Goal: Information Seeking & Learning: Check status

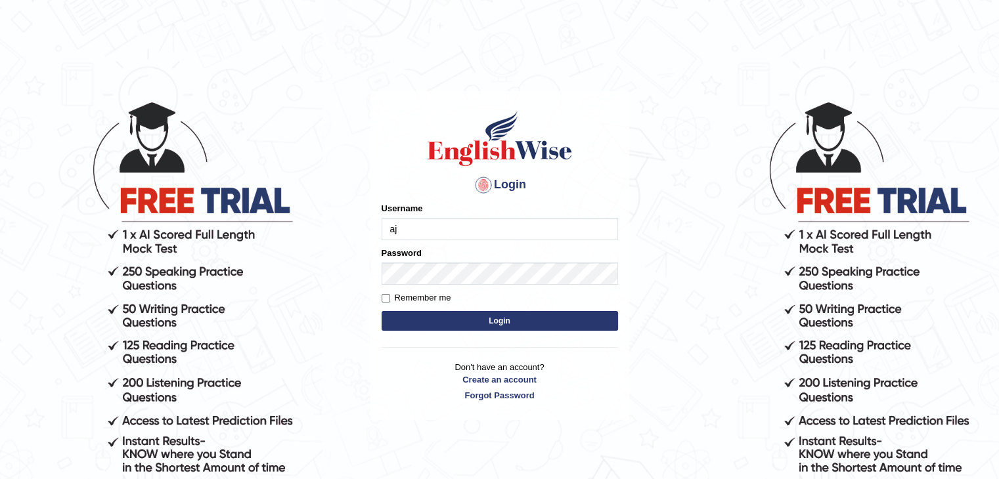
type input "ajnconcept"
click at [474, 326] on button "Login" at bounding box center [500, 321] width 236 height 20
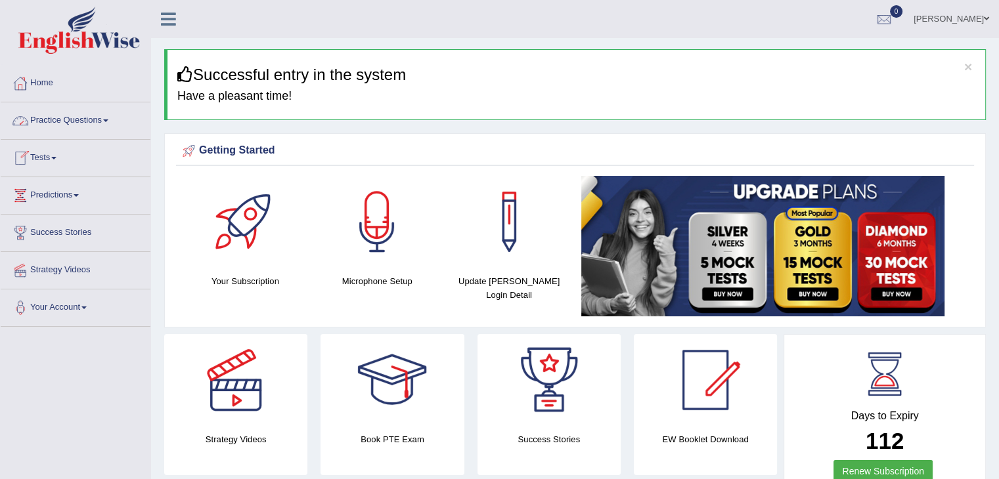
click at [108, 121] on span at bounding box center [105, 121] width 5 height 3
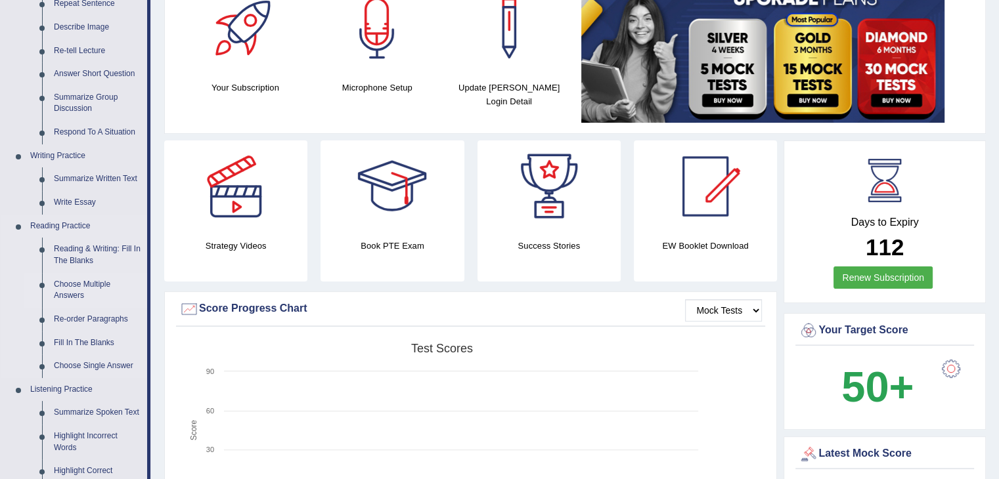
scroll to position [197, 0]
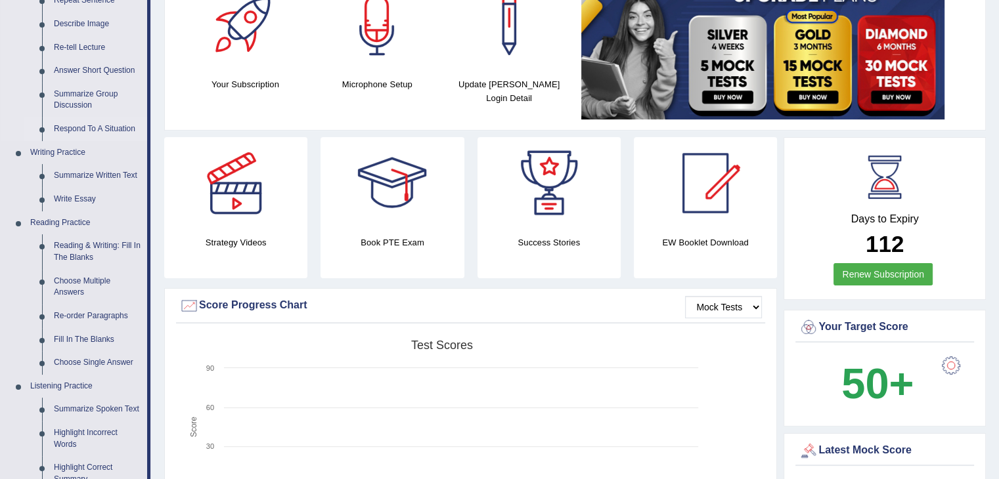
click at [95, 132] on link "Respond To A Situation" at bounding box center [97, 130] width 99 height 24
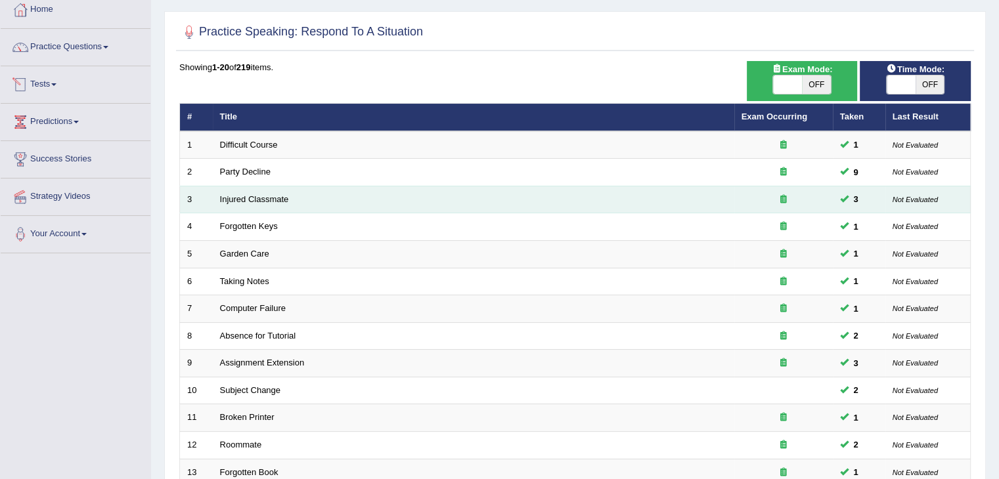
scroll to position [263, 0]
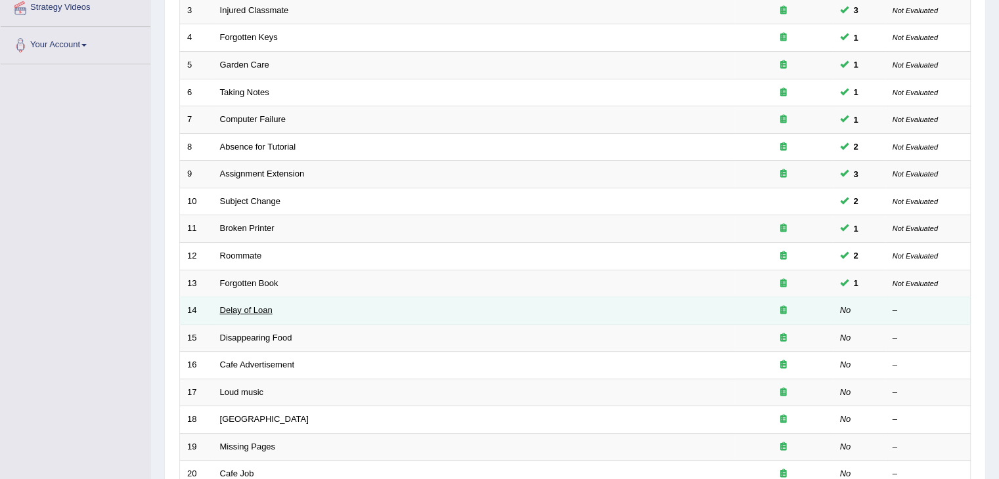
click at [246, 309] on link "Delay of Loan" at bounding box center [246, 310] width 53 height 10
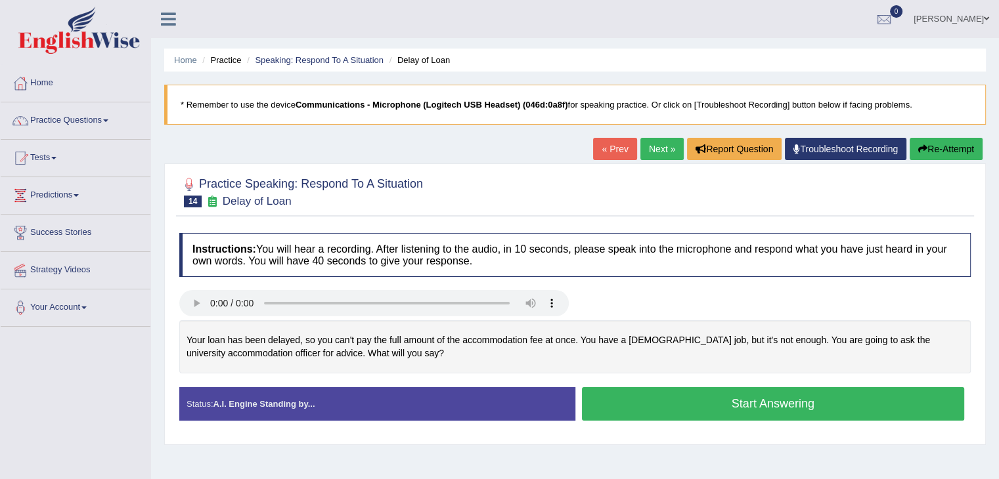
click at [726, 411] on button "Start Answering" at bounding box center [773, 404] width 383 height 33
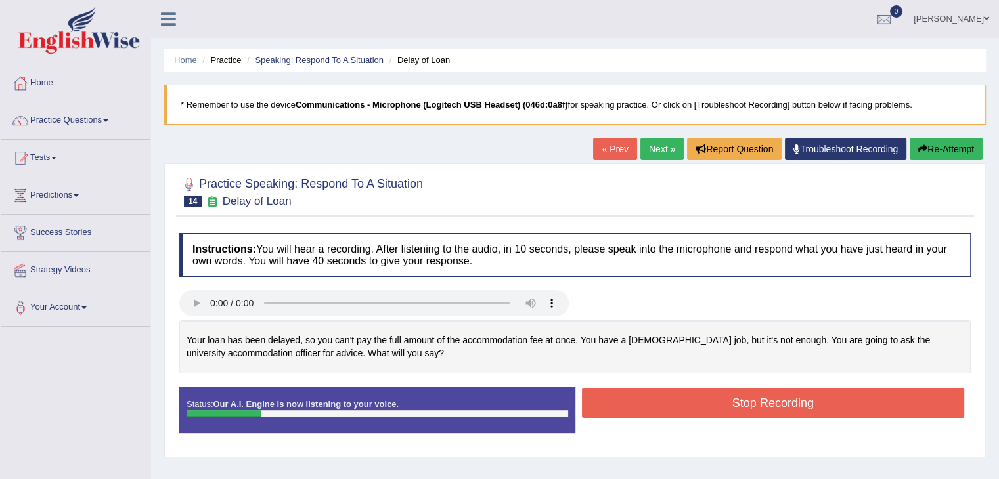
click at [933, 135] on div "Home Practice Speaking: Respond To A Situation Delay of Loan * Remember to use …" at bounding box center [575, 328] width 848 height 657
click at [933, 140] on div "Home Practice Speaking: Respond To A Situation Delay of Loan * Remember to use …" at bounding box center [575, 328] width 848 height 657
click at [933, 143] on button "Re-Attempt" at bounding box center [946, 149] width 73 height 22
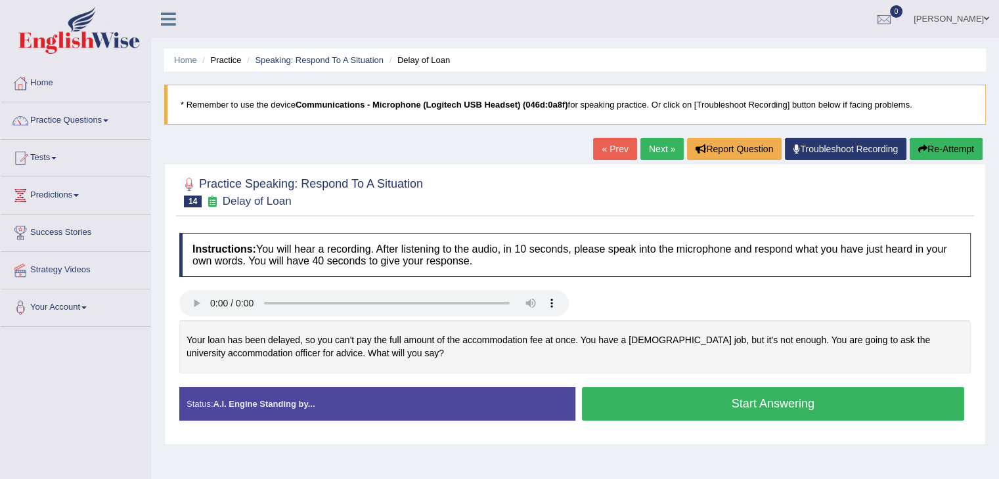
click at [937, 145] on button "Re-Attempt" at bounding box center [946, 149] width 73 height 22
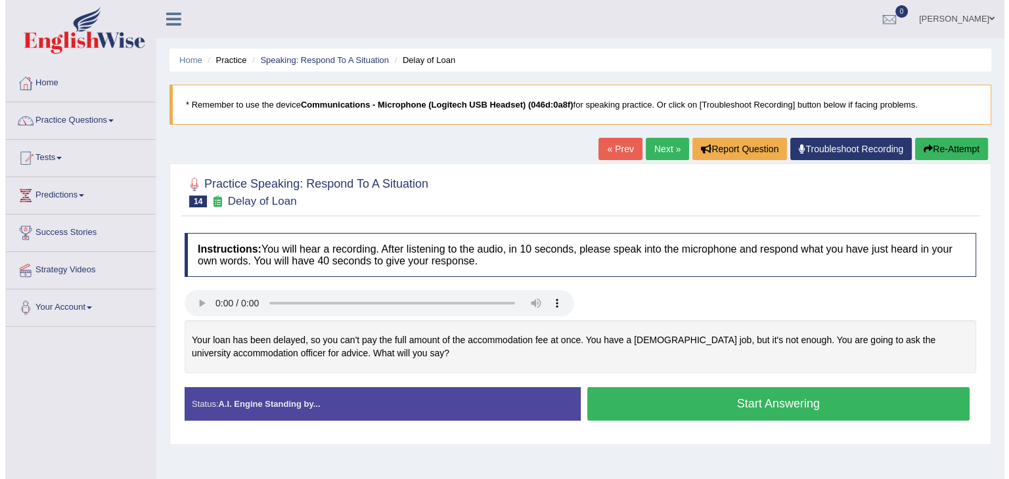
scroll to position [66, 0]
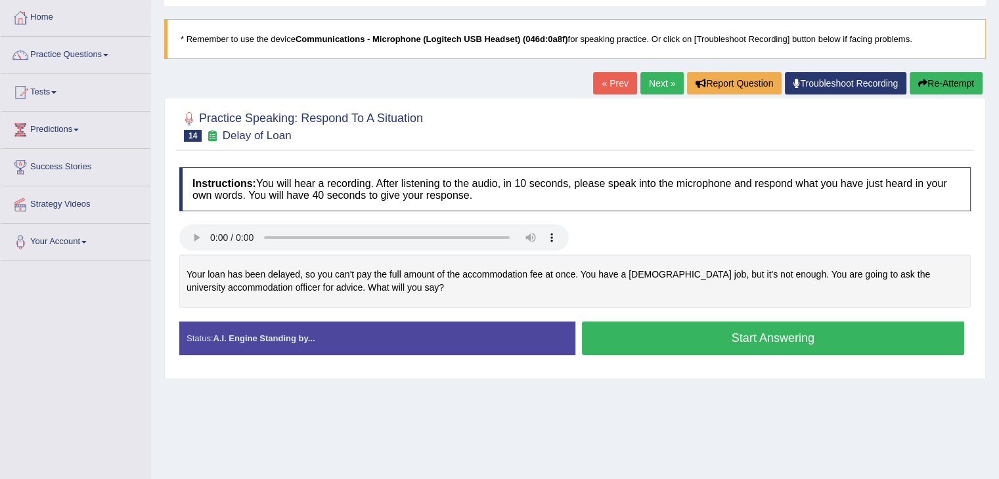
click at [684, 338] on button "Start Answering" at bounding box center [773, 338] width 383 height 33
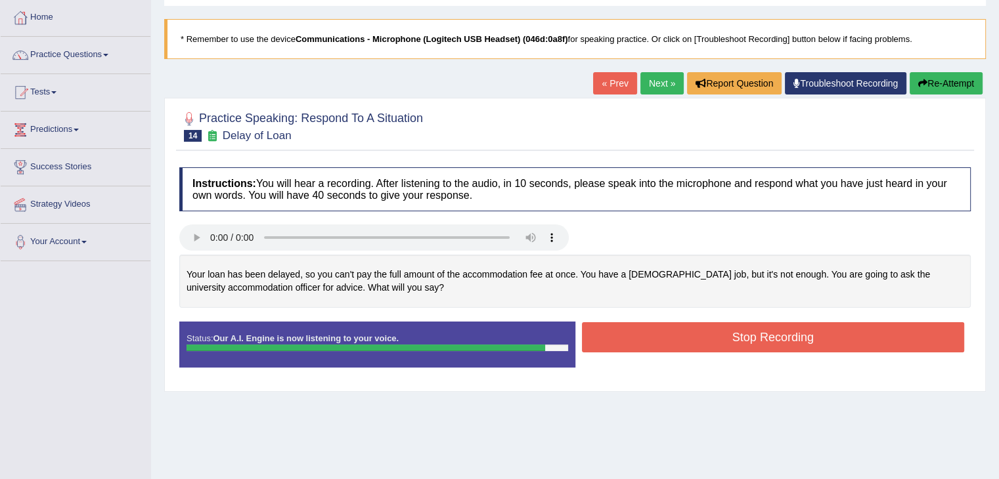
click at [667, 347] on button "Stop Recording" at bounding box center [773, 338] width 383 height 30
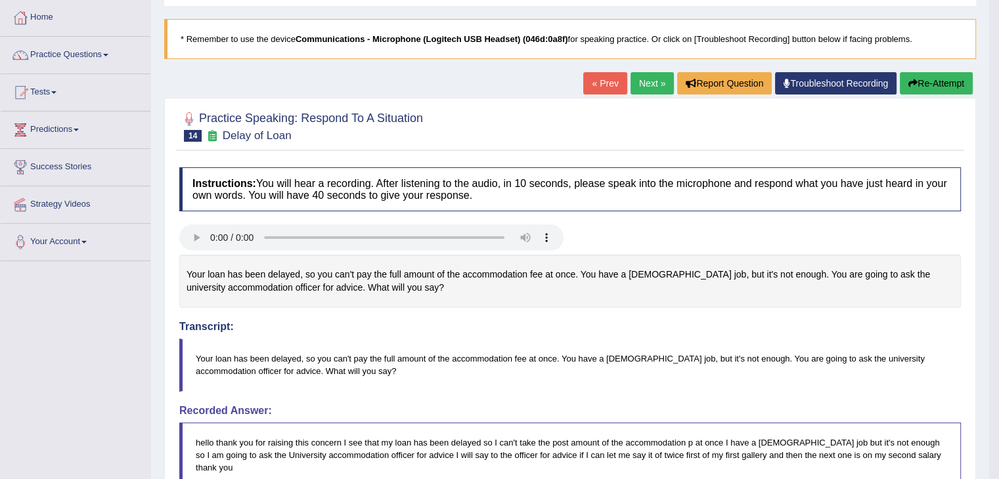
click at [941, 89] on button "Re-Attempt" at bounding box center [936, 83] width 73 height 22
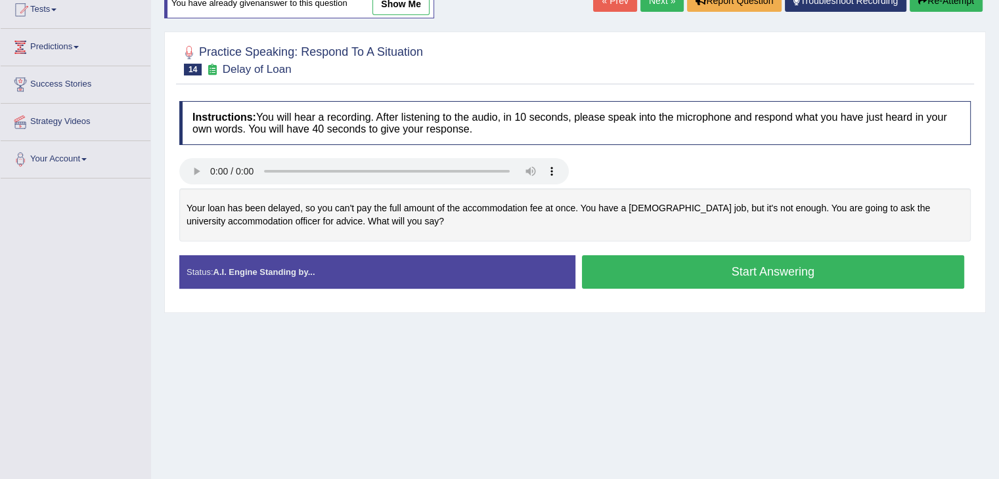
click at [780, 266] on button "Start Answering" at bounding box center [773, 272] width 383 height 33
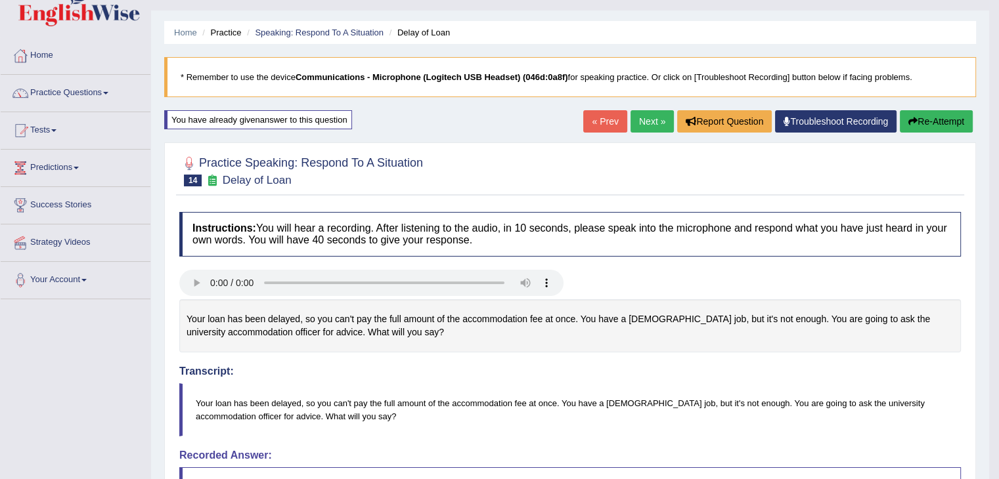
scroll to position [12, 0]
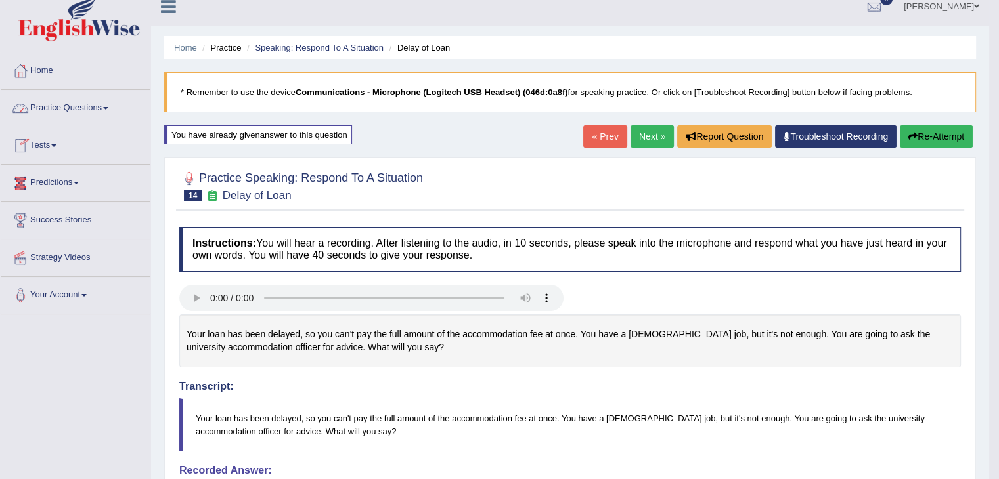
click at [106, 107] on link "Practice Questions" at bounding box center [76, 106] width 150 height 33
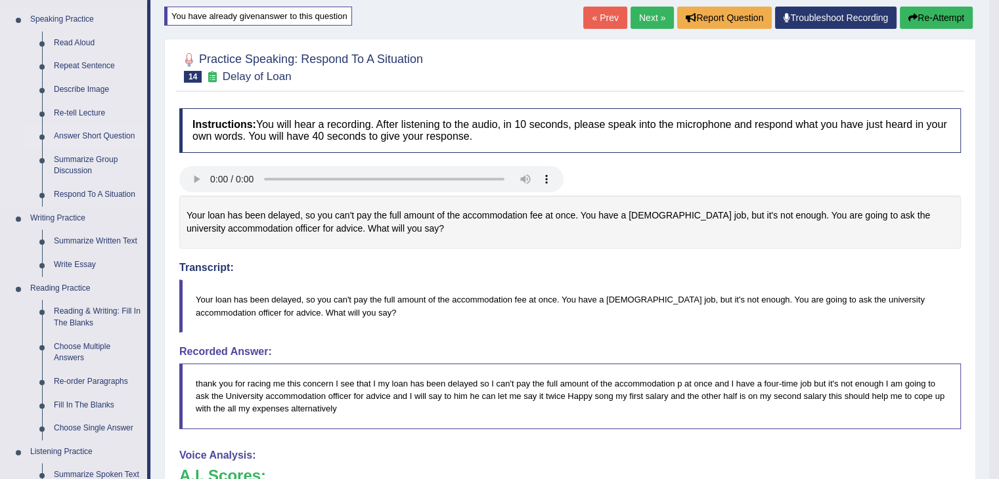
scroll to position [144, 0]
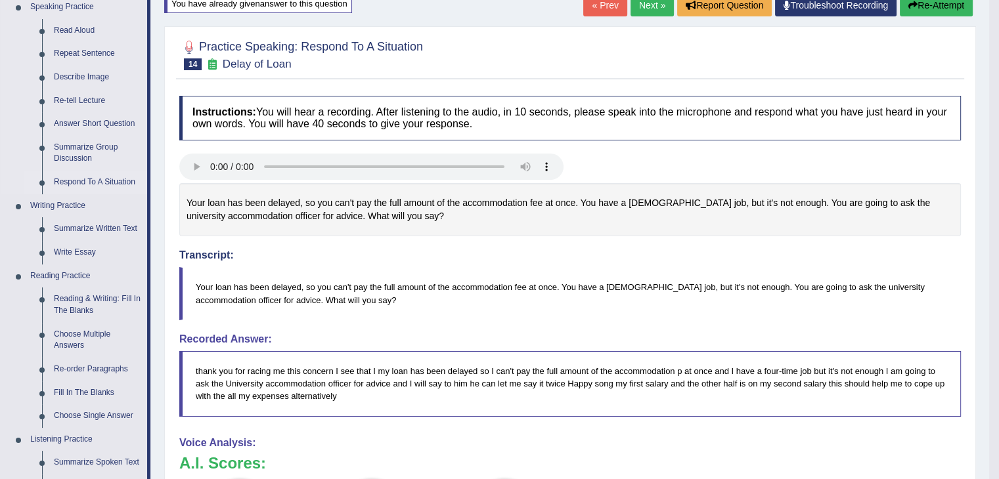
click at [85, 182] on link "Respond To A Situation" at bounding box center [97, 183] width 99 height 24
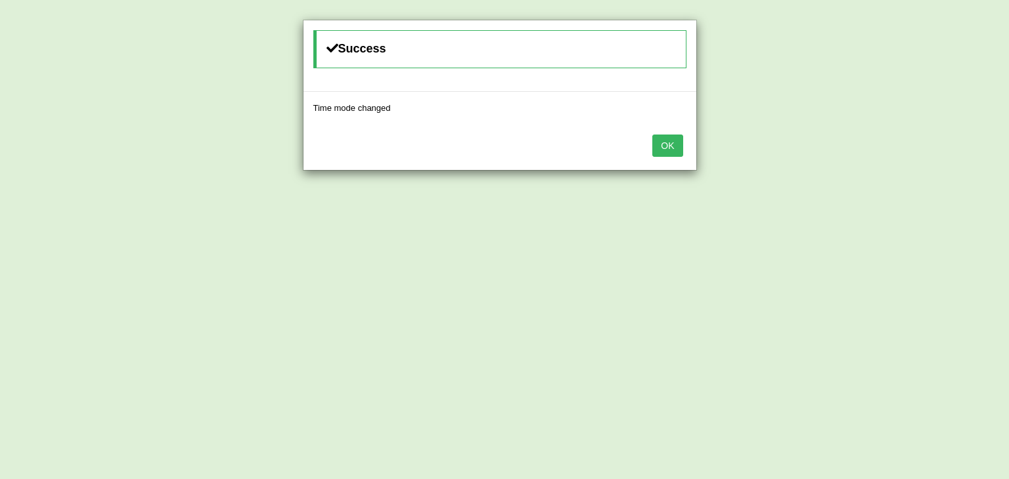
click at [665, 137] on button "OK" at bounding box center [667, 146] width 30 height 22
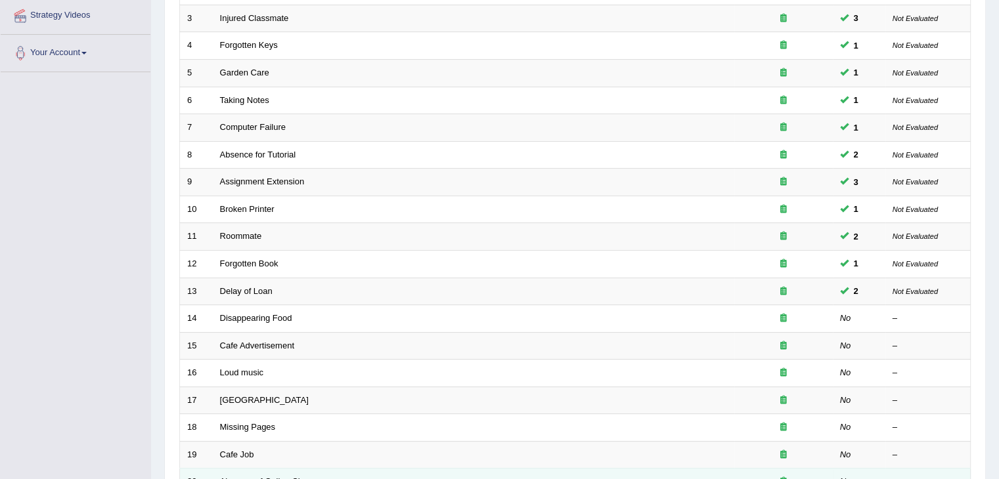
scroll to position [386, 0]
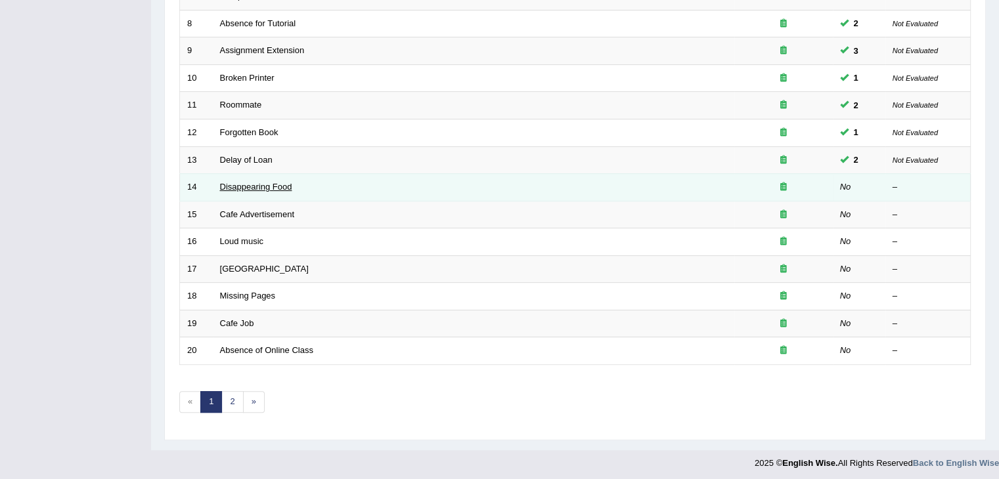
click at [275, 182] on link "Disappearing Food" at bounding box center [256, 187] width 72 height 10
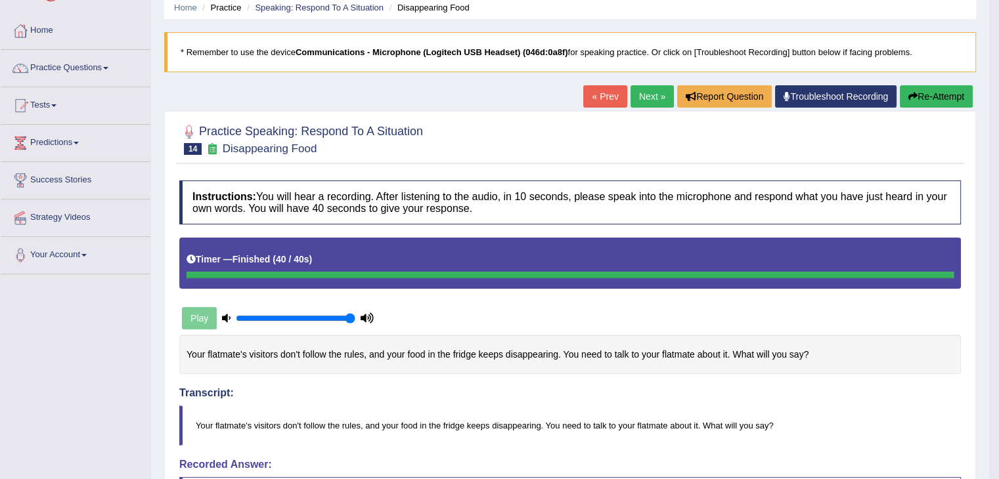
scroll to position [30, 0]
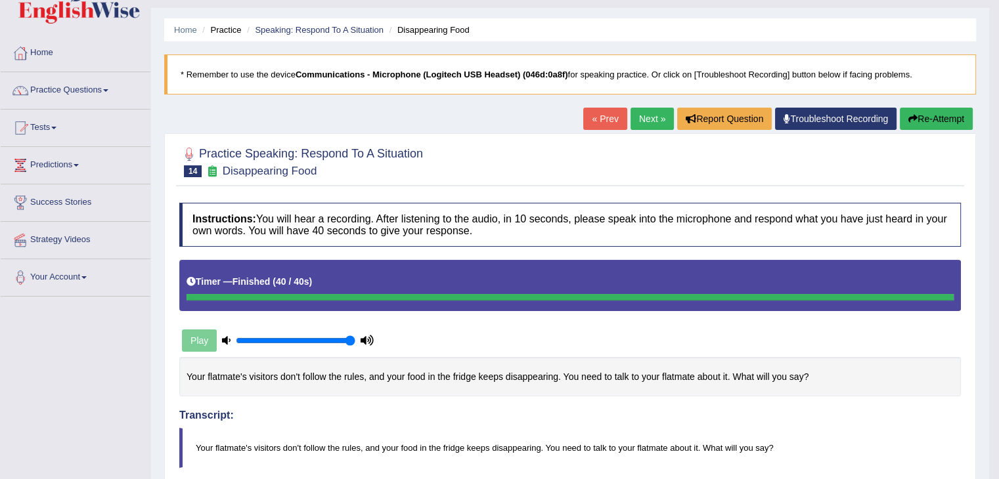
click at [922, 119] on button "Re-Attempt" at bounding box center [936, 119] width 73 height 22
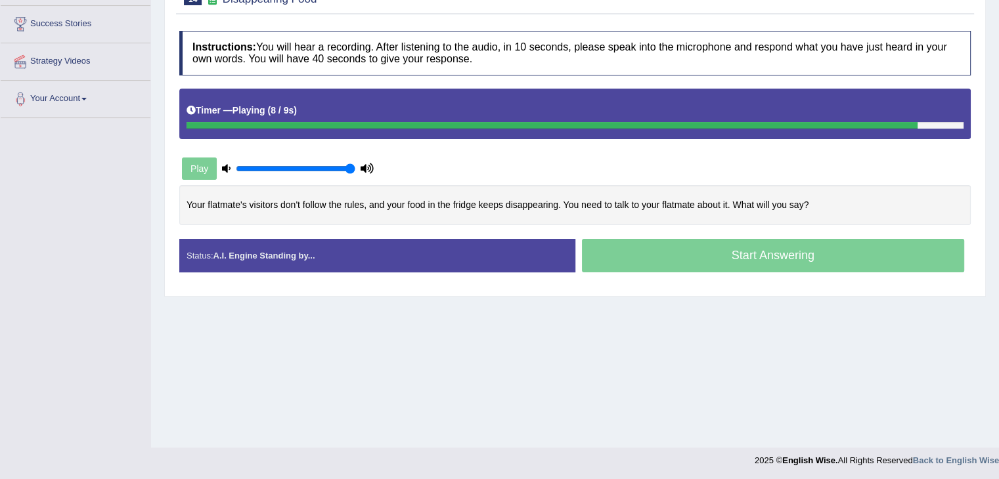
scroll to position [210, 0]
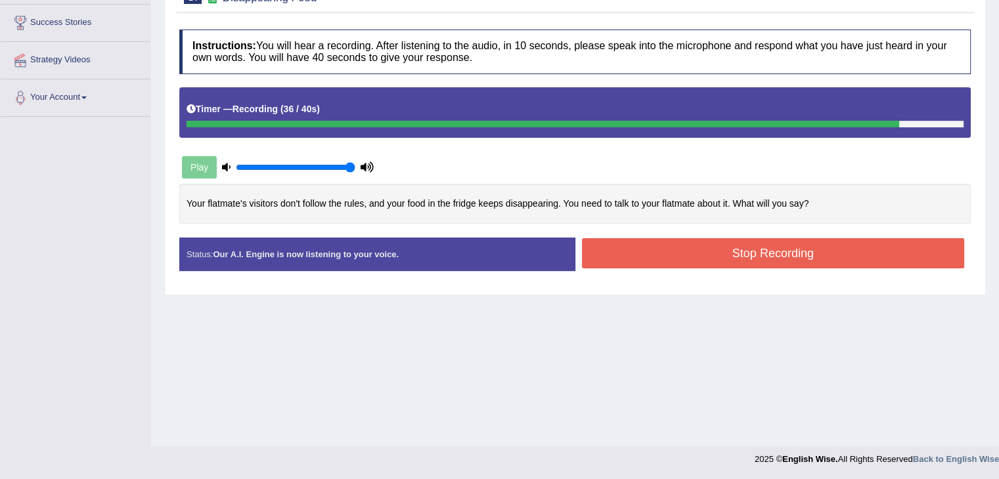
click at [621, 242] on button "Stop Recording" at bounding box center [773, 253] width 383 height 30
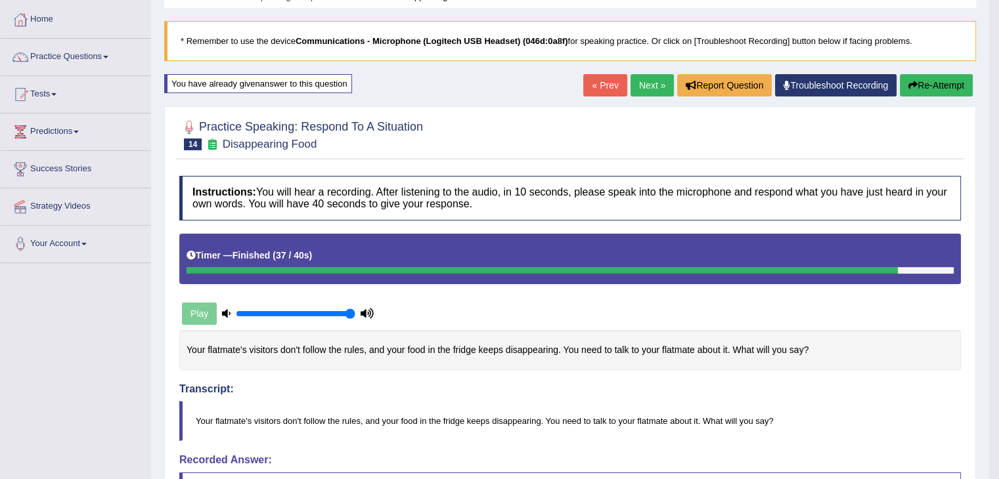
scroll to position [0, 0]
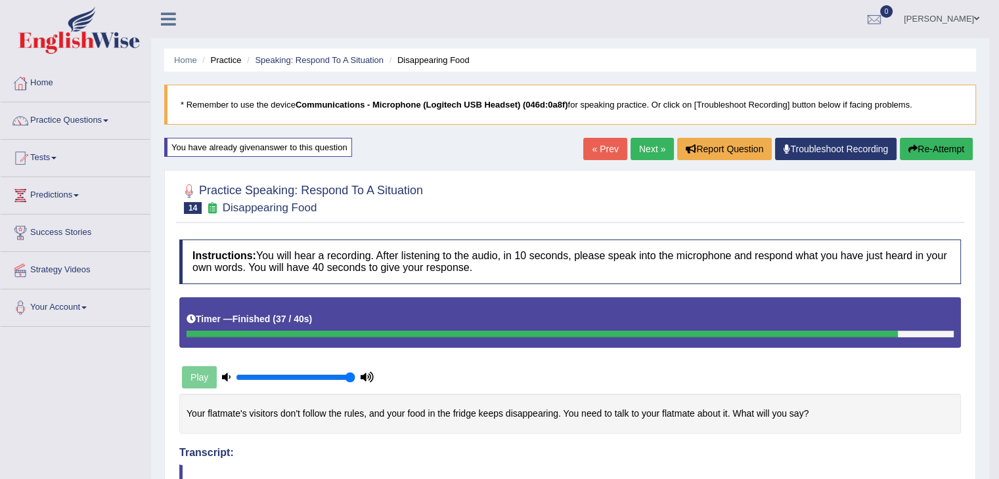
click at [925, 146] on button "Re-Attempt" at bounding box center [936, 149] width 73 height 22
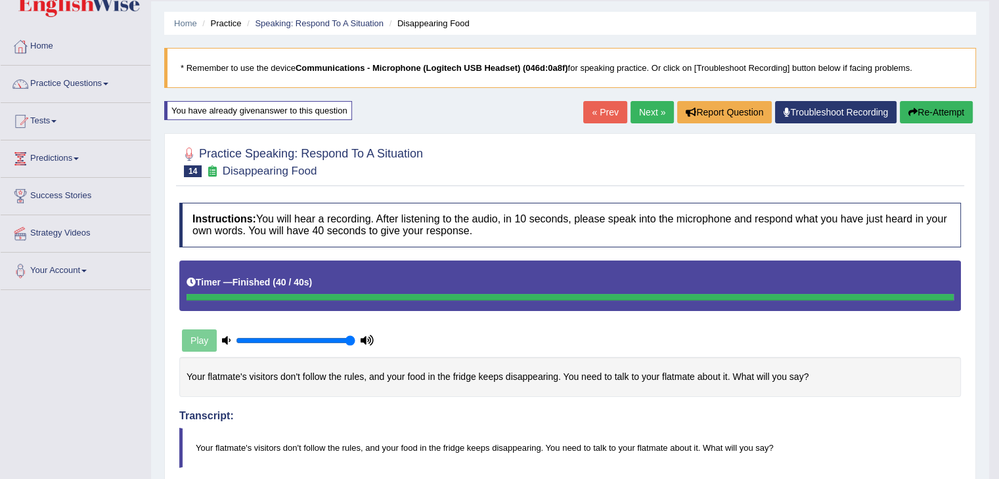
scroll to position [28, 0]
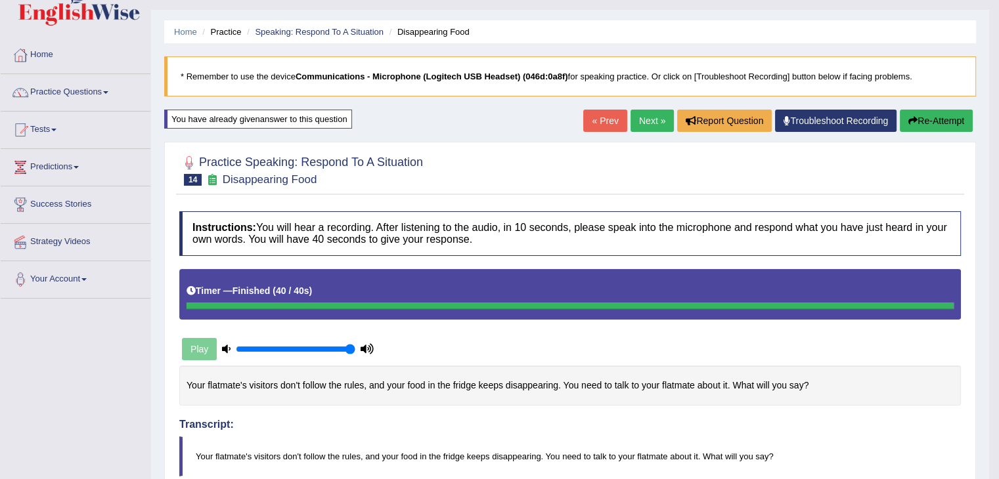
click at [922, 118] on button "Re-Attempt" at bounding box center [936, 121] width 73 height 22
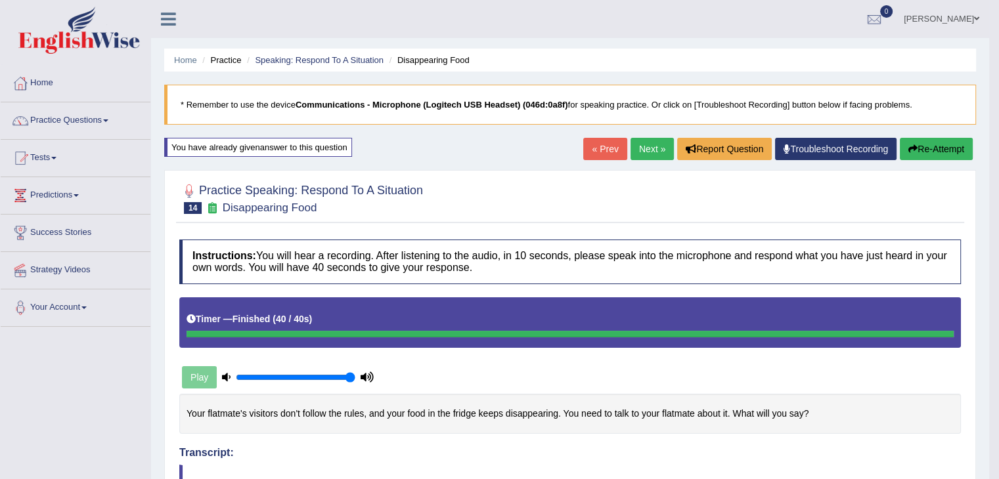
click at [905, 148] on button "Re-Attempt" at bounding box center [936, 149] width 73 height 22
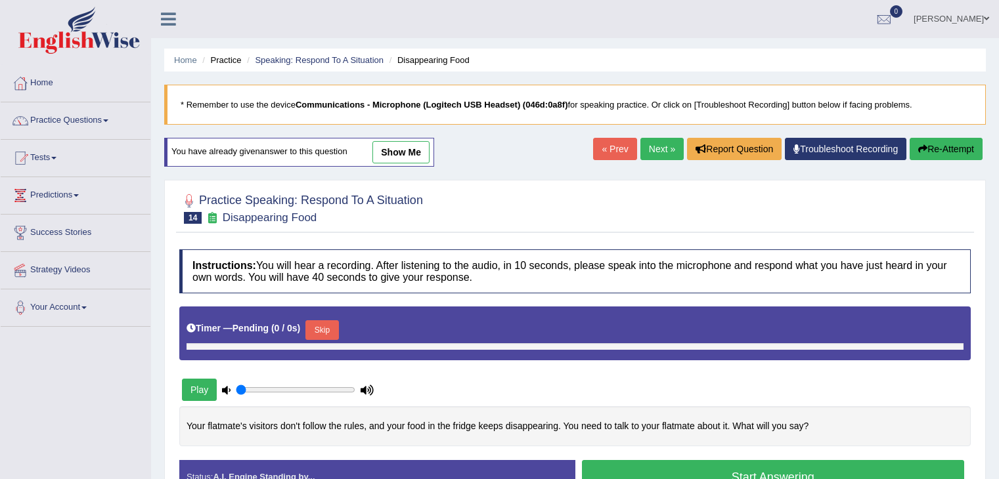
type input "1"
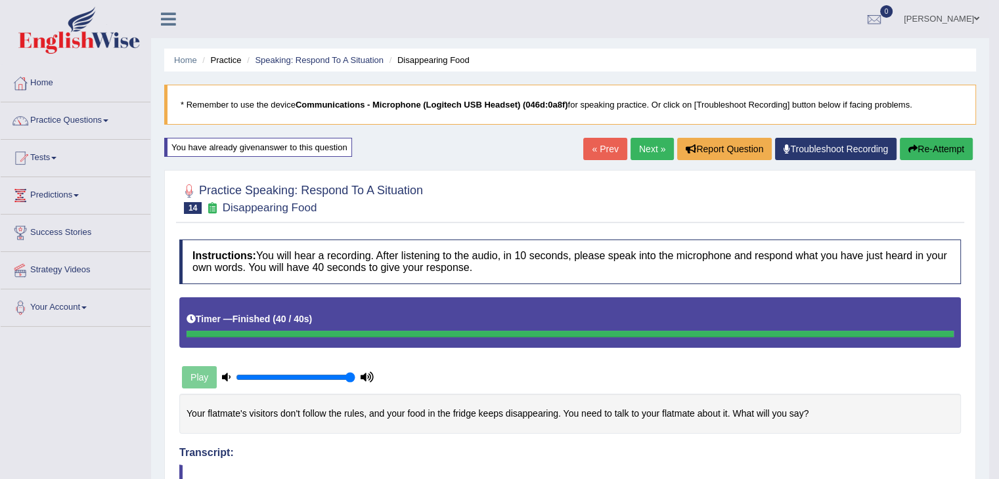
click at [107, 123] on link "Practice Questions" at bounding box center [76, 118] width 150 height 33
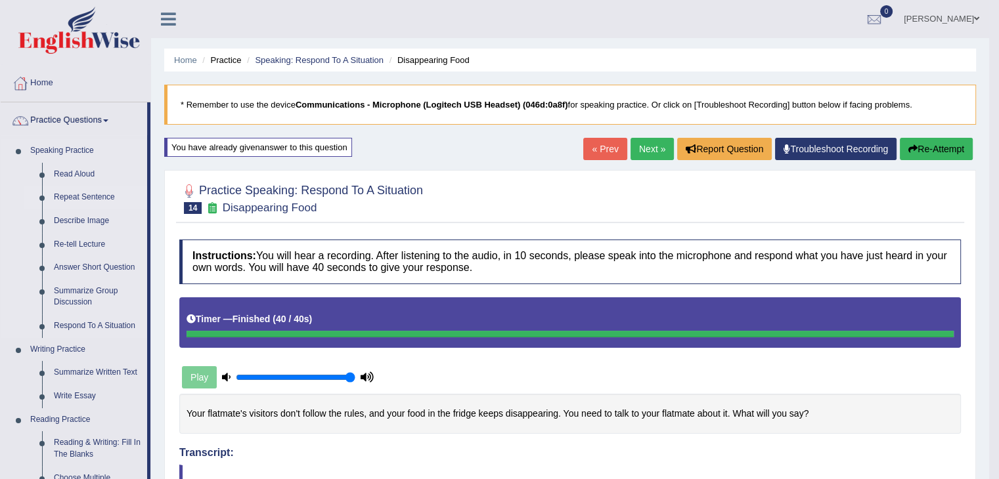
click at [102, 198] on link "Repeat Sentence" at bounding box center [97, 198] width 99 height 24
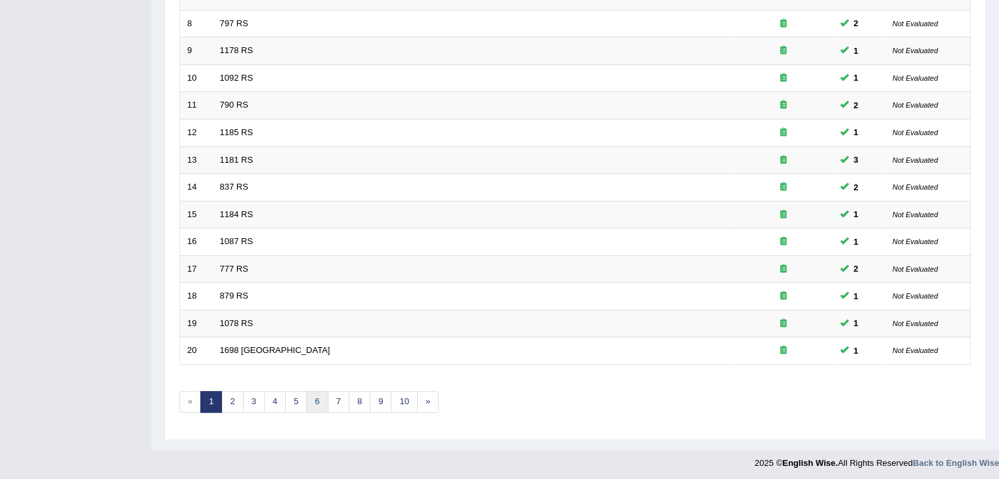
click at [321, 395] on link "6" at bounding box center [317, 402] width 22 height 22
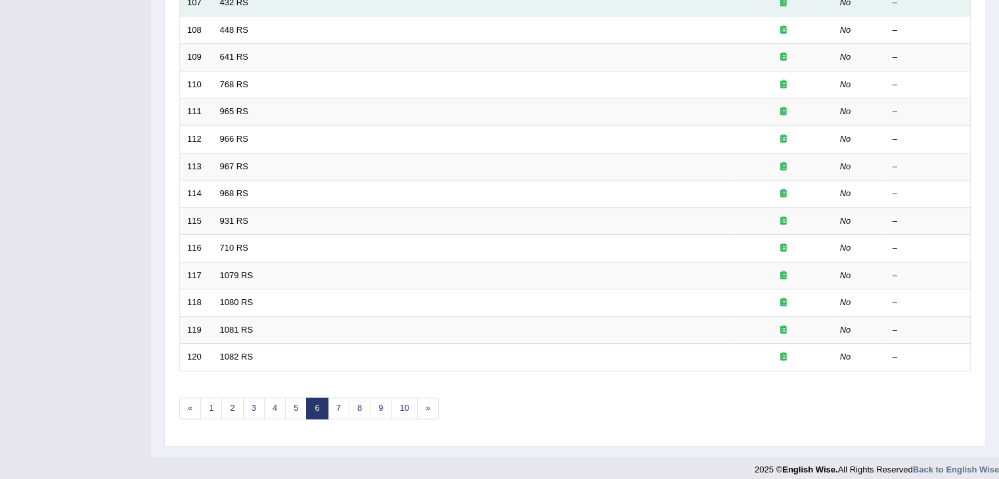
scroll to position [386, 0]
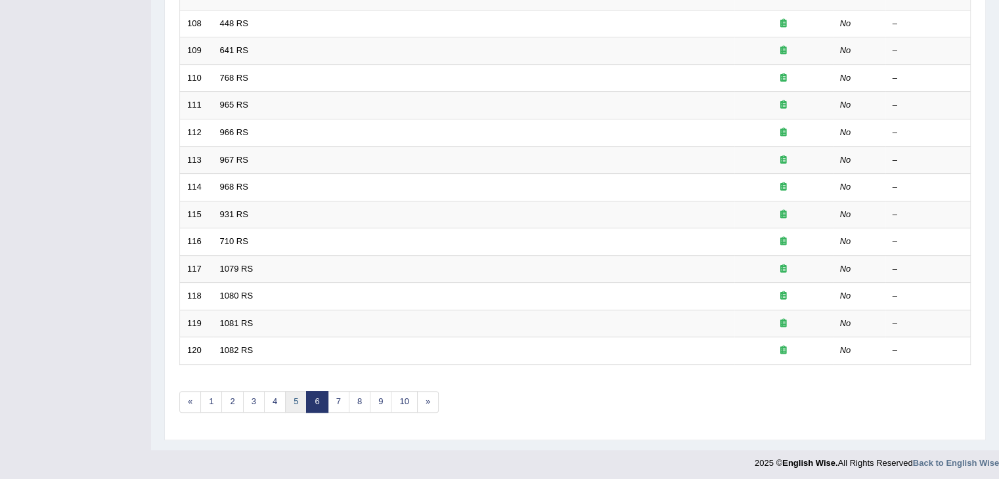
click at [300, 391] on link "5" at bounding box center [296, 402] width 22 height 22
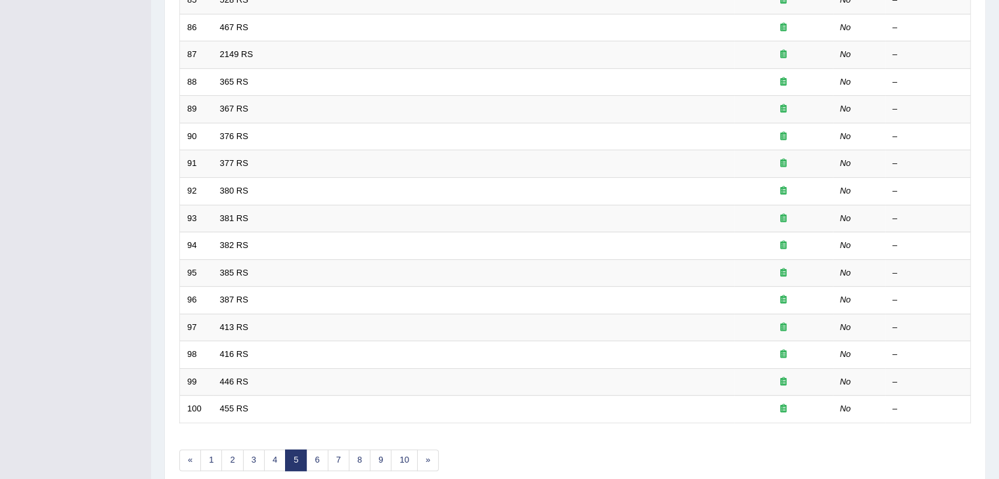
scroll to position [386, 0]
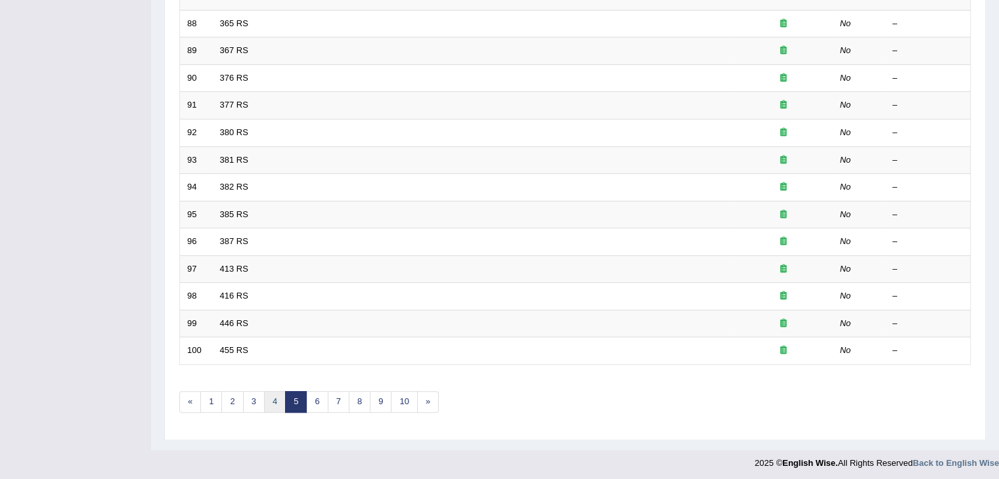
click at [280, 395] on link "4" at bounding box center [275, 402] width 22 height 22
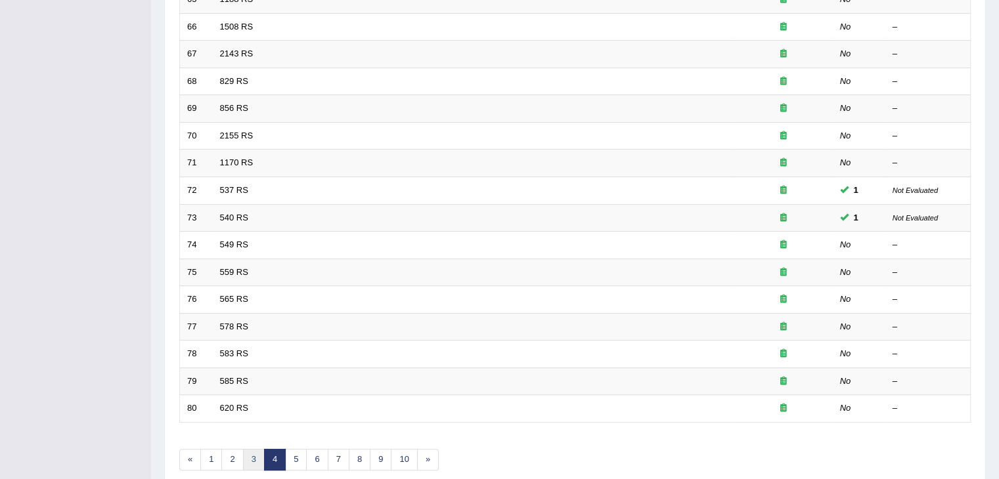
click at [244, 458] on link "3" at bounding box center [254, 460] width 22 height 22
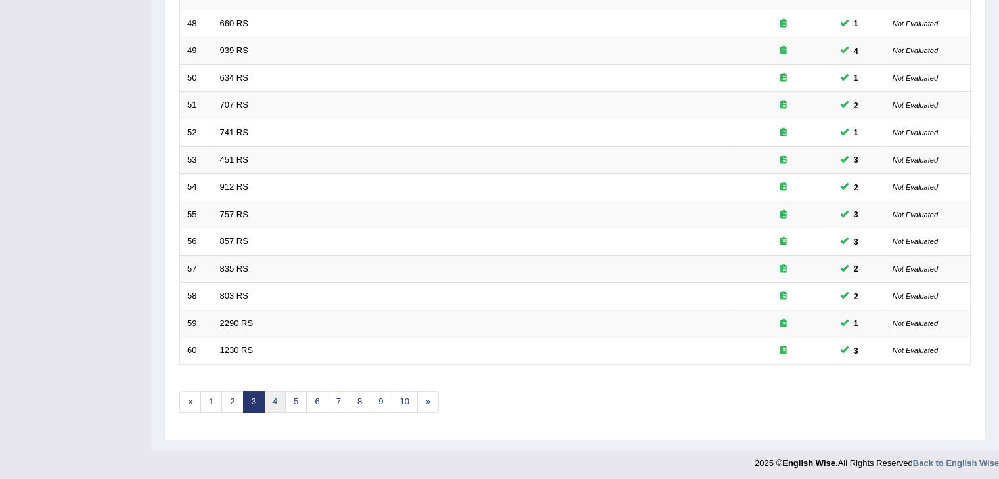
click at [281, 403] on link "4" at bounding box center [275, 402] width 22 height 22
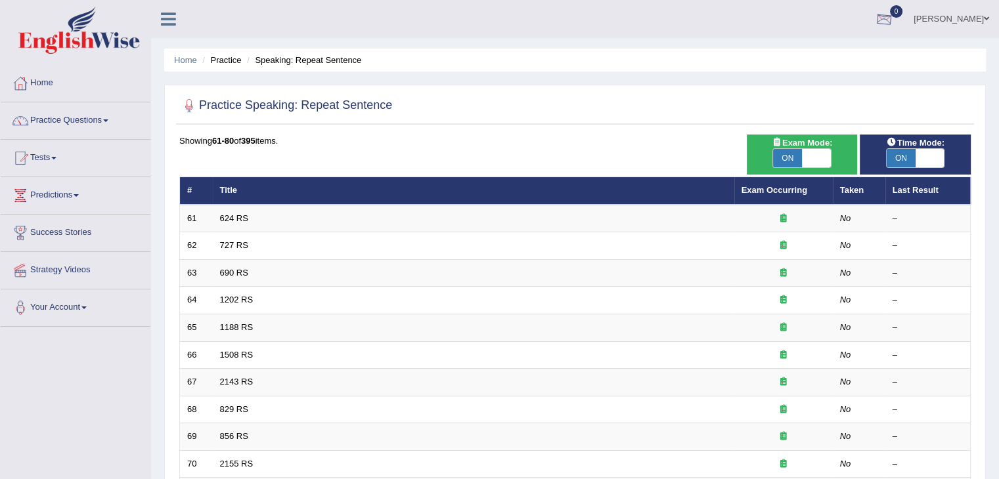
click at [877, 23] on div at bounding box center [884, 20] width 20 height 20
click at [821, 55] on strong "See All Alerts" at bounding box center [801, 55] width 58 height 11
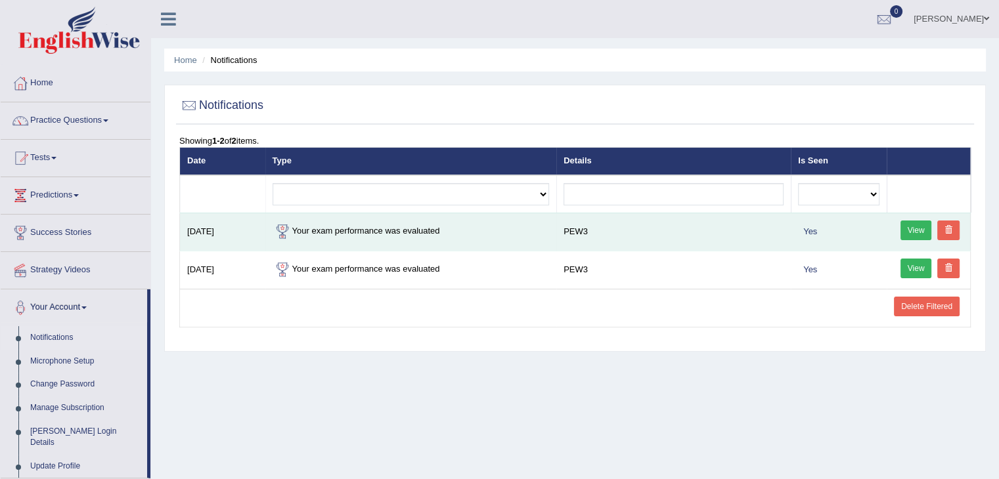
click at [911, 229] on link "View" at bounding box center [917, 231] width 32 height 20
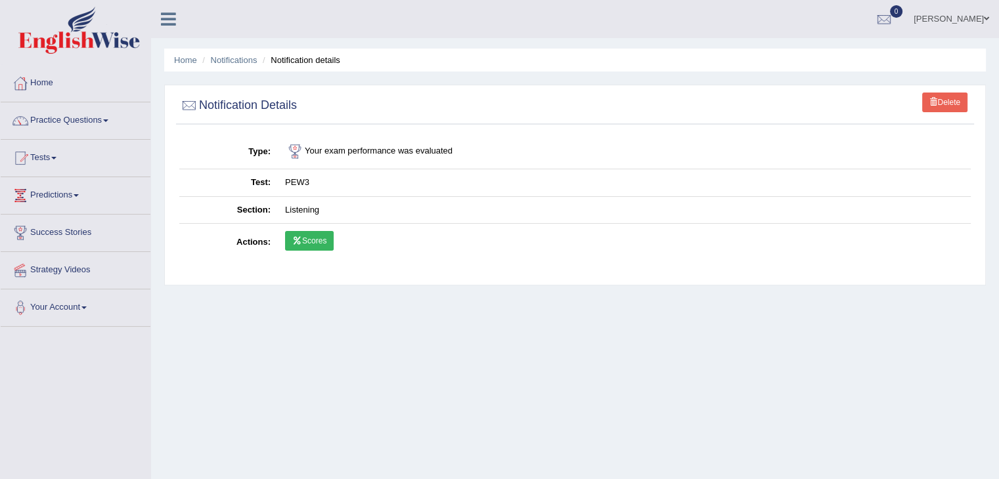
click at [319, 240] on link "Scores" at bounding box center [309, 241] width 49 height 20
click at [874, 22] on div at bounding box center [884, 20] width 20 height 20
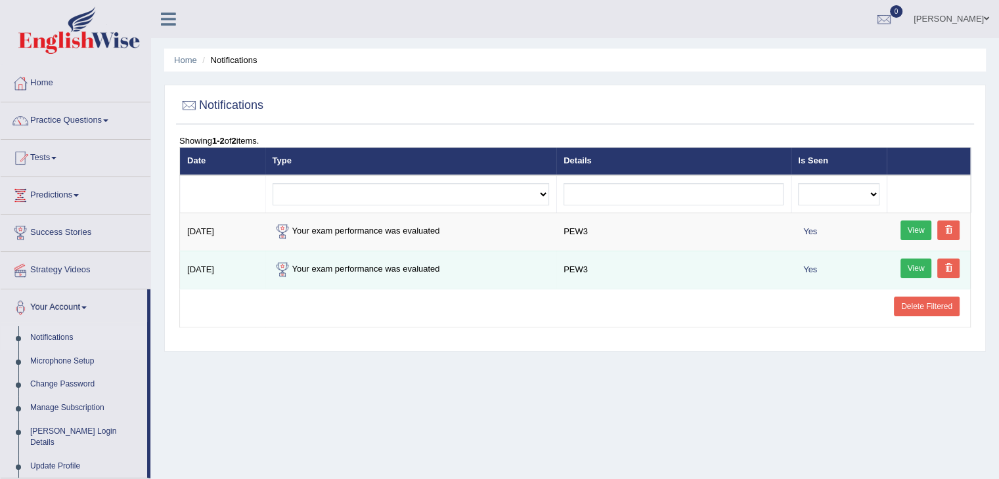
click at [915, 263] on link "View" at bounding box center [917, 269] width 32 height 20
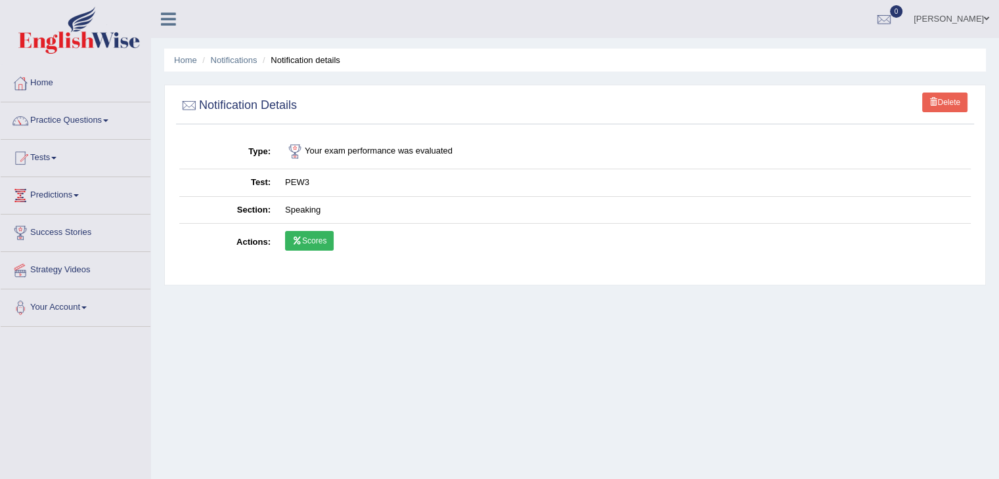
click at [314, 240] on link "Scores" at bounding box center [309, 241] width 49 height 20
